Goal: Task Accomplishment & Management: Use online tool/utility

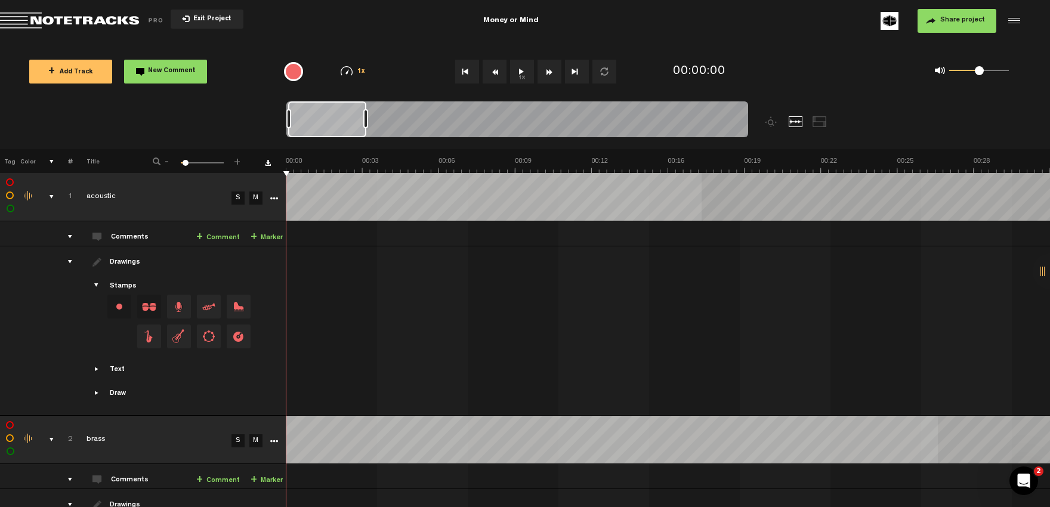
scroll to position [185, 0]
click at [55, 160] on th "#" at bounding box center [63, 161] width 18 height 24
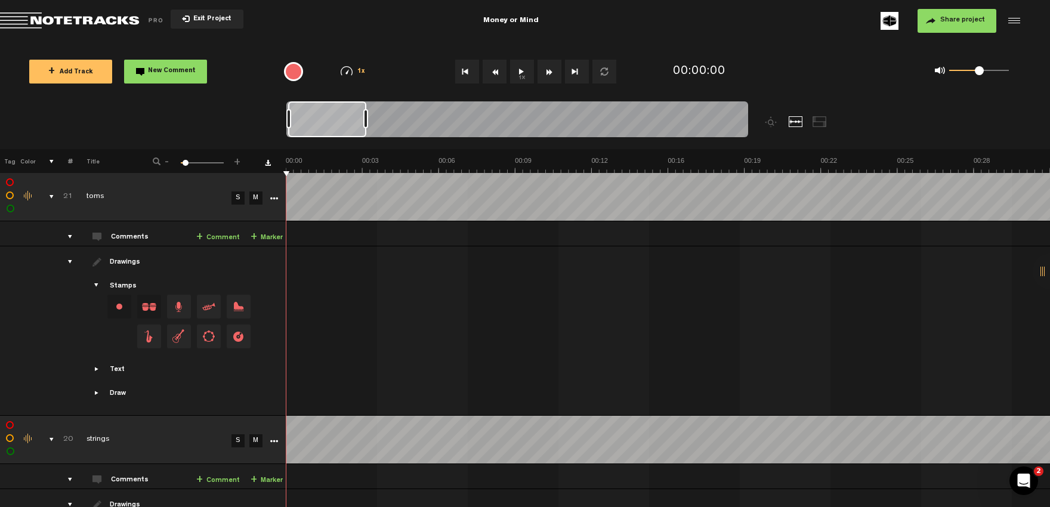
click at [50, 162] on th at bounding box center [45, 161] width 18 height 24
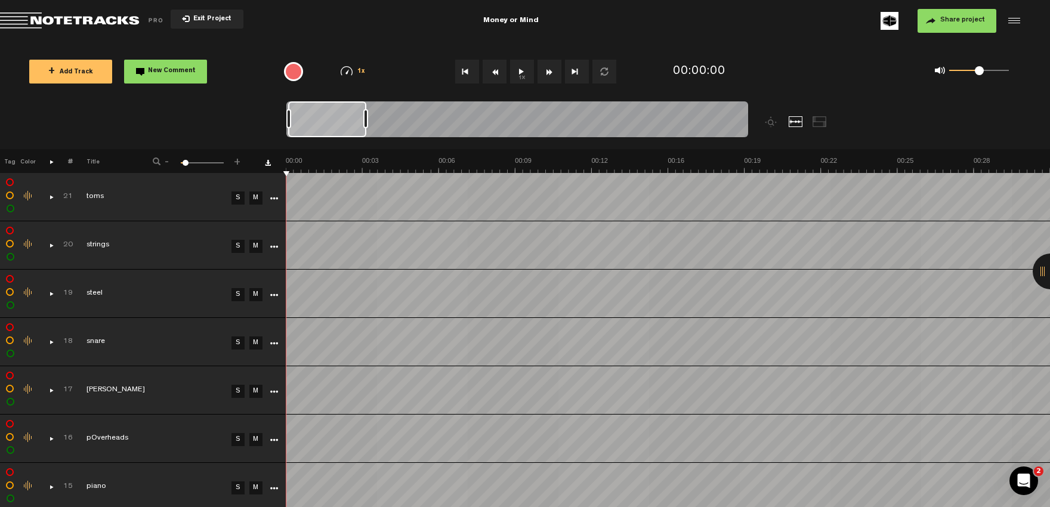
scroll to position [216, 0]
click at [218, 17] on span "Exit Project" at bounding box center [211, 19] width 42 height 7
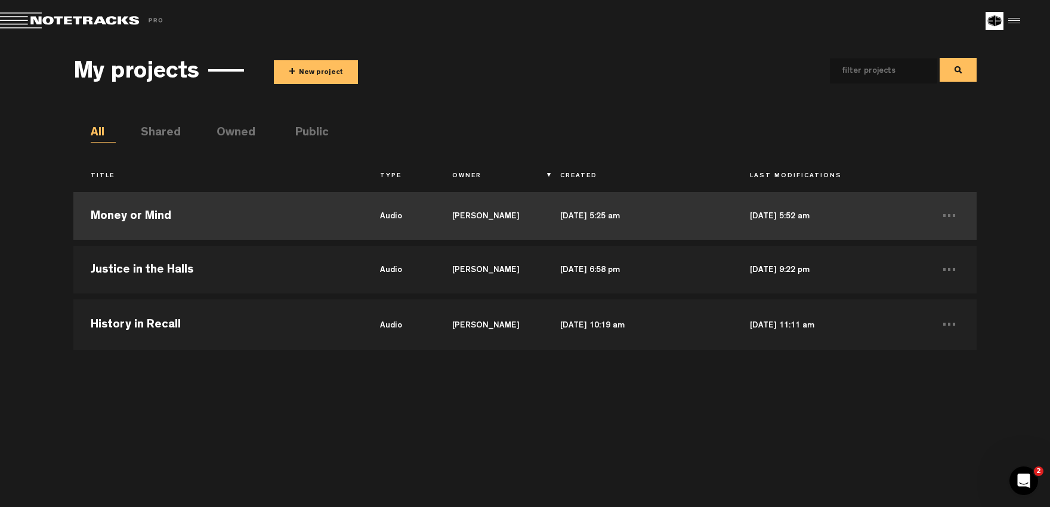
click at [114, 213] on td "Money or Mind" at bounding box center [217, 216] width 289 height 54
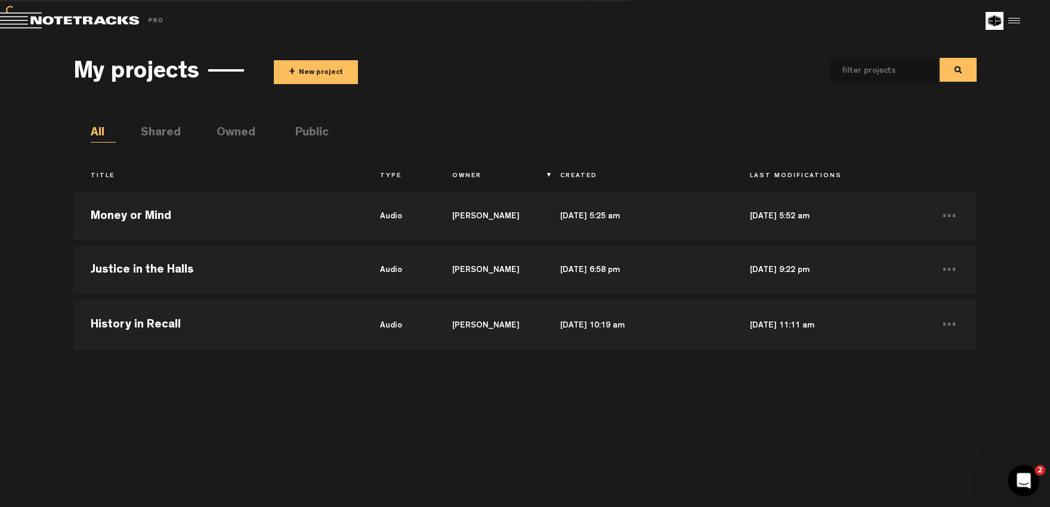
click at [1022, 484] on icon "Open Intercom Messenger" at bounding box center [1022, 479] width 20 height 20
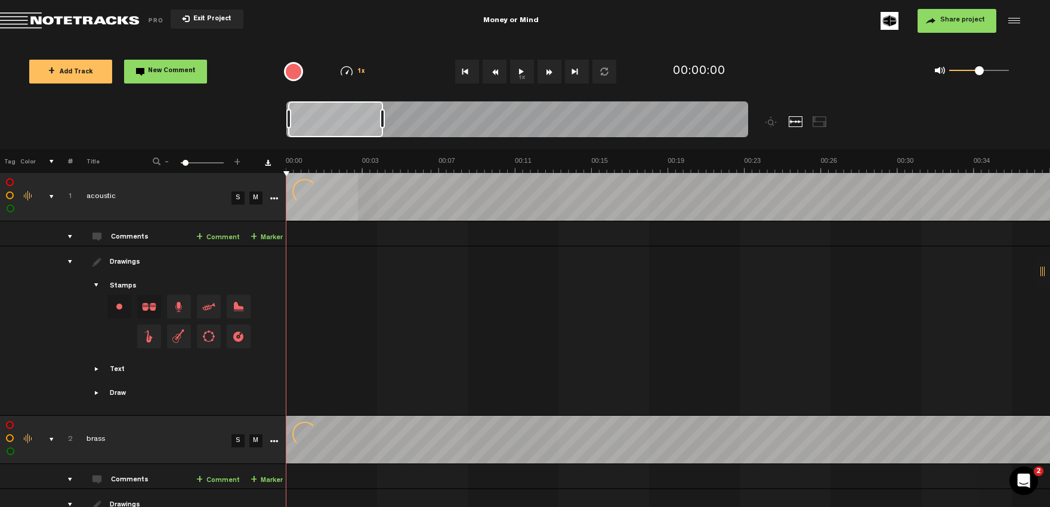
click at [51, 162] on th at bounding box center [45, 161] width 18 height 24
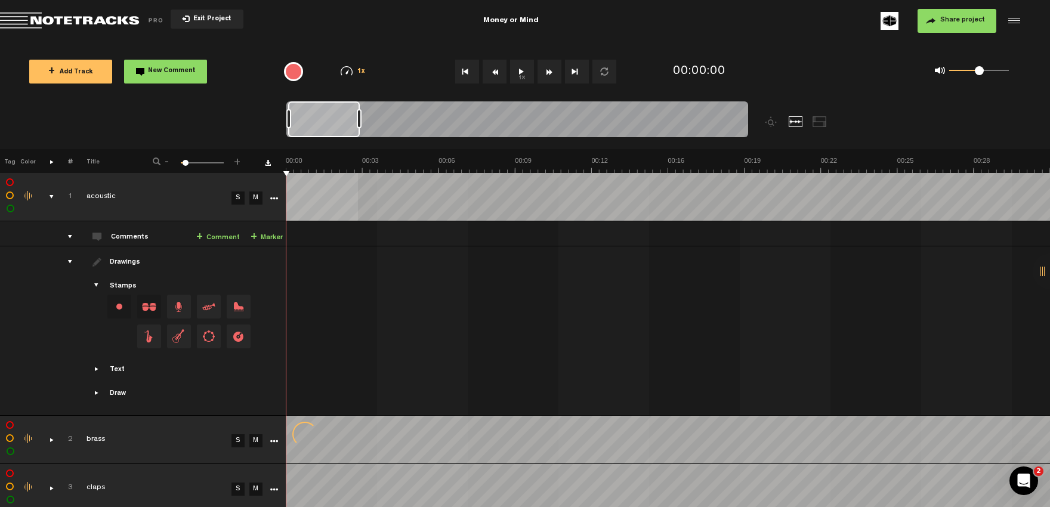
click at [52, 167] on th at bounding box center [45, 161] width 18 height 24
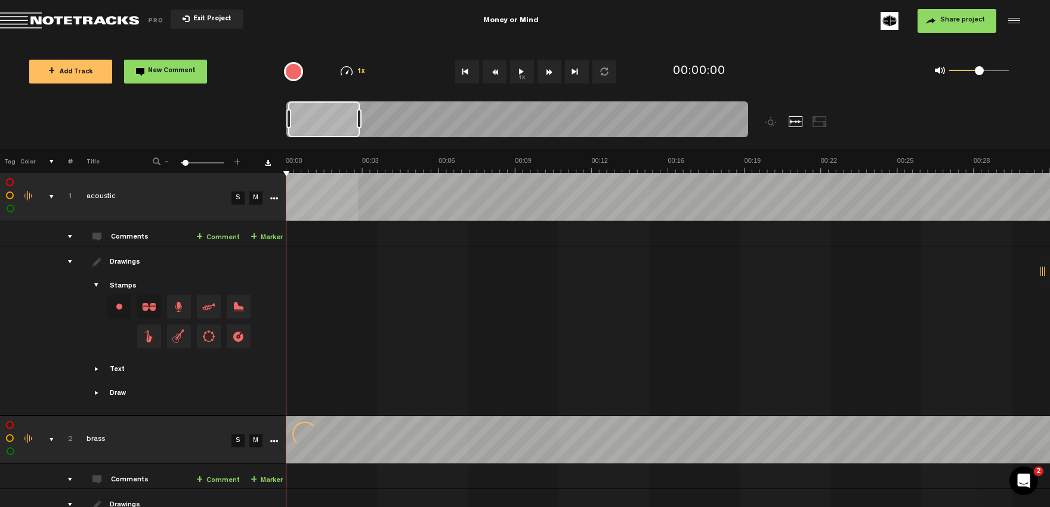
click at [52, 167] on th at bounding box center [45, 161] width 18 height 24
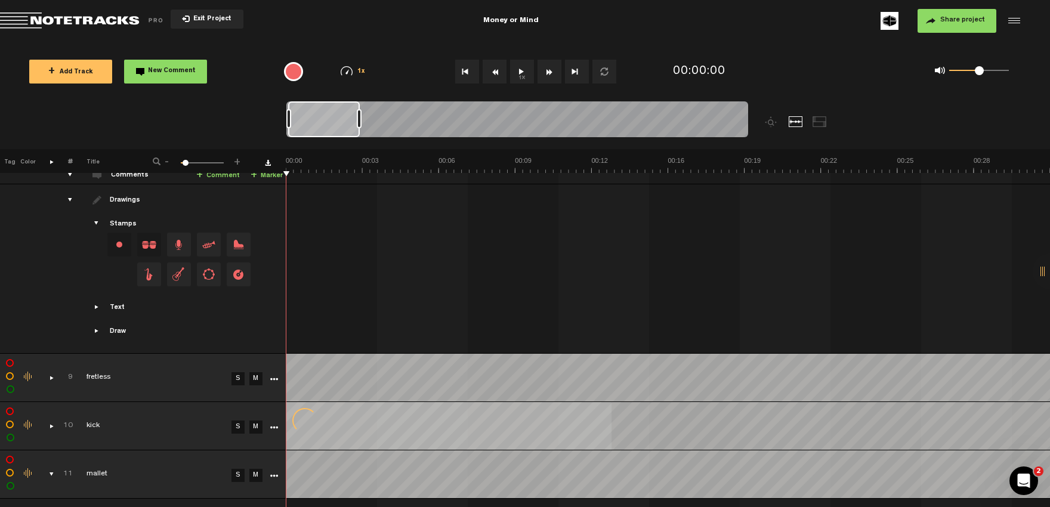
scroll to position [1348, 0]
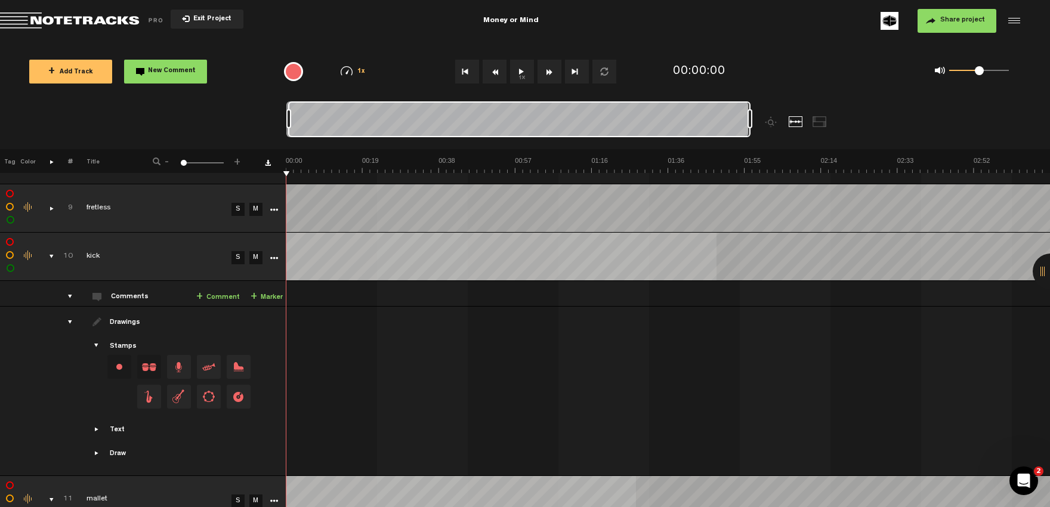
drag, startPoint x: 184, startPoint y: 164, endPoint x: 162, endPoint y: 163, distance: 22.7
click at [162, 163] on div "- 1 100 1 +" at bounding box center [196, 161] width 117 height 11
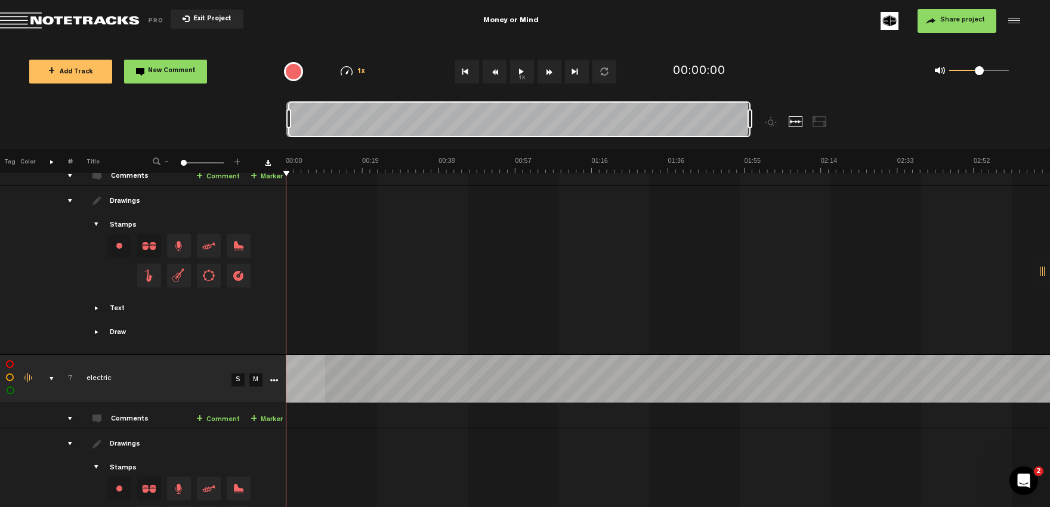
scroll to position [626, 0]
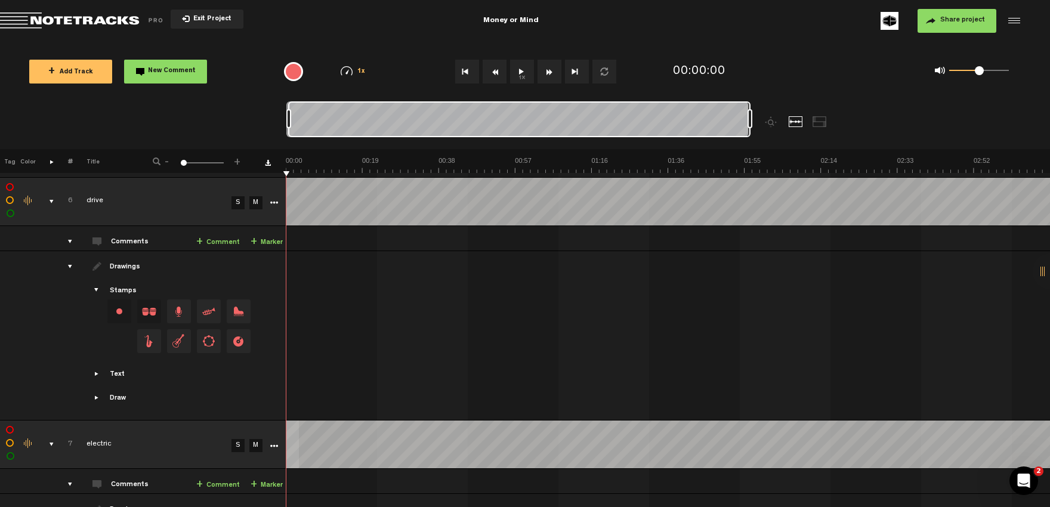
click at [47, 163] on th at bounding box center [45, 161] width 18 height 24
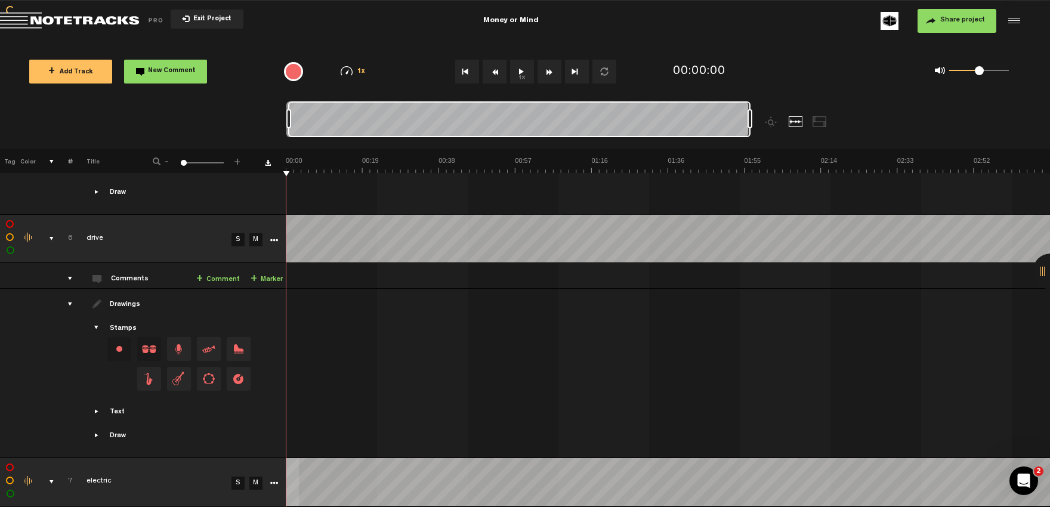
click at [47, 162] on th at bounding box center [45, 161] width 18 height 24
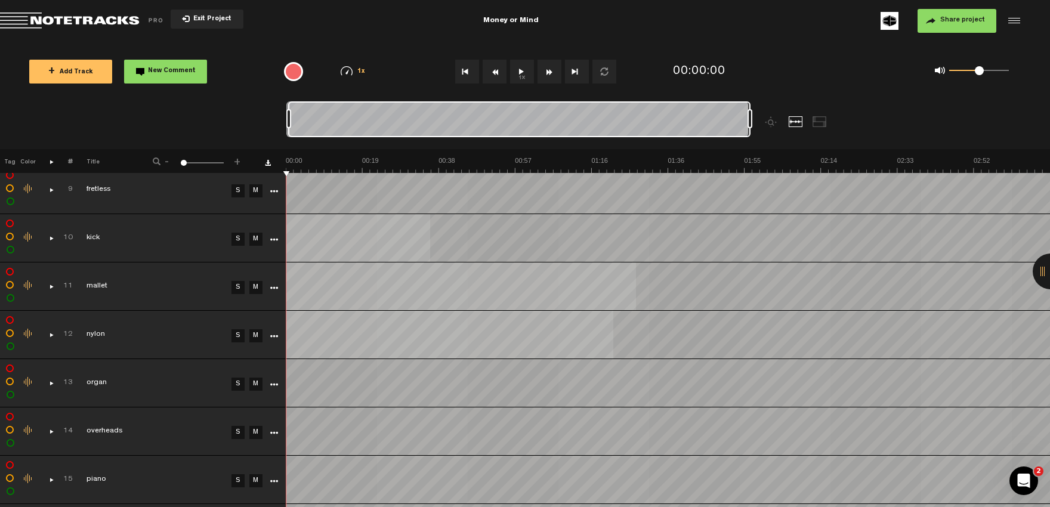
scroll to position [689, 0]
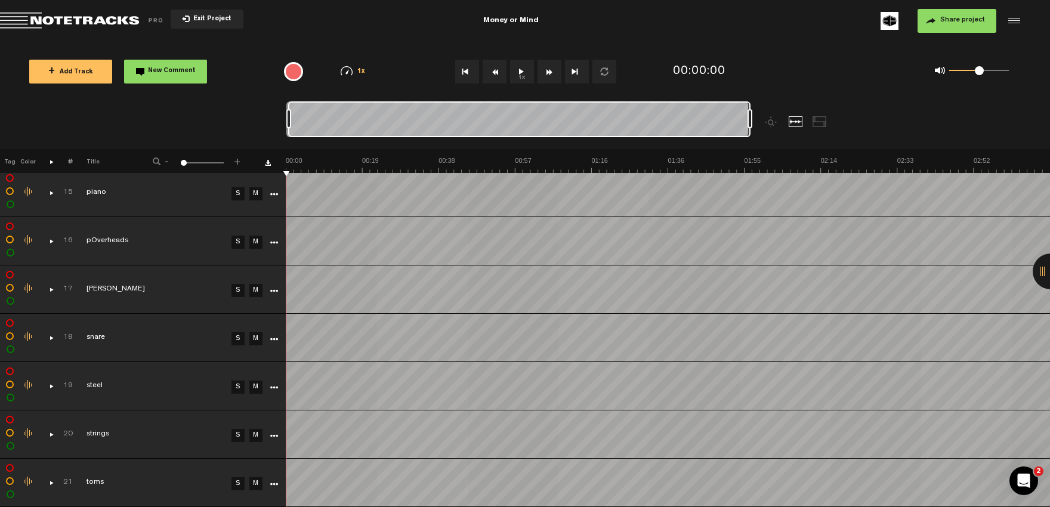
click at [521, 73] on button "1x" at bounding box center [522, 72] width 24 height 24
click at [212, 20] on span "Exit Project" at bounding box center [211, 19] width 42 height 7
